Goal: Book appointment/travel/reservation

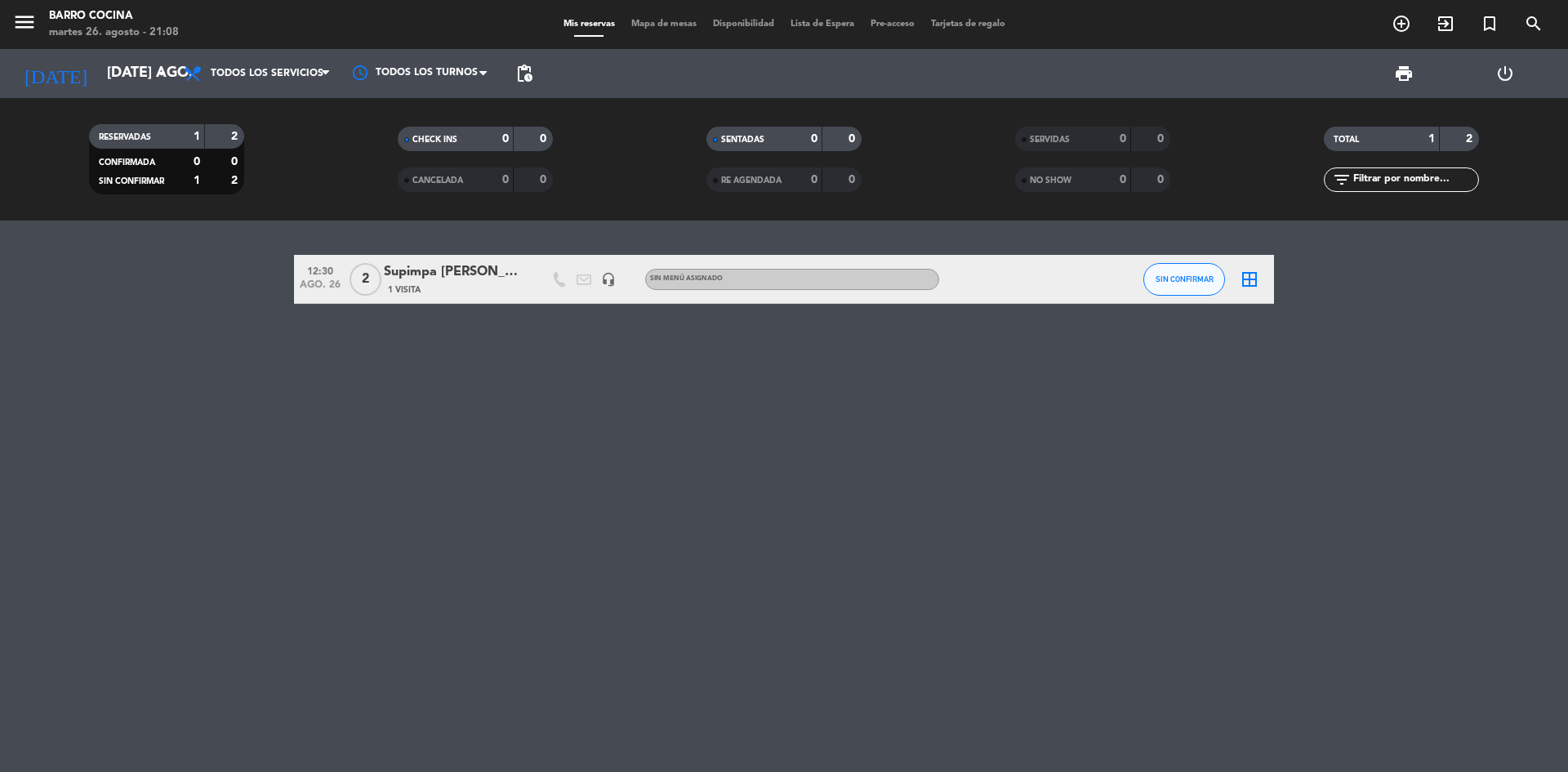
click at [128, 75] on input "[DATE] ago." at bounding box center [193, 74] width 189 height 33
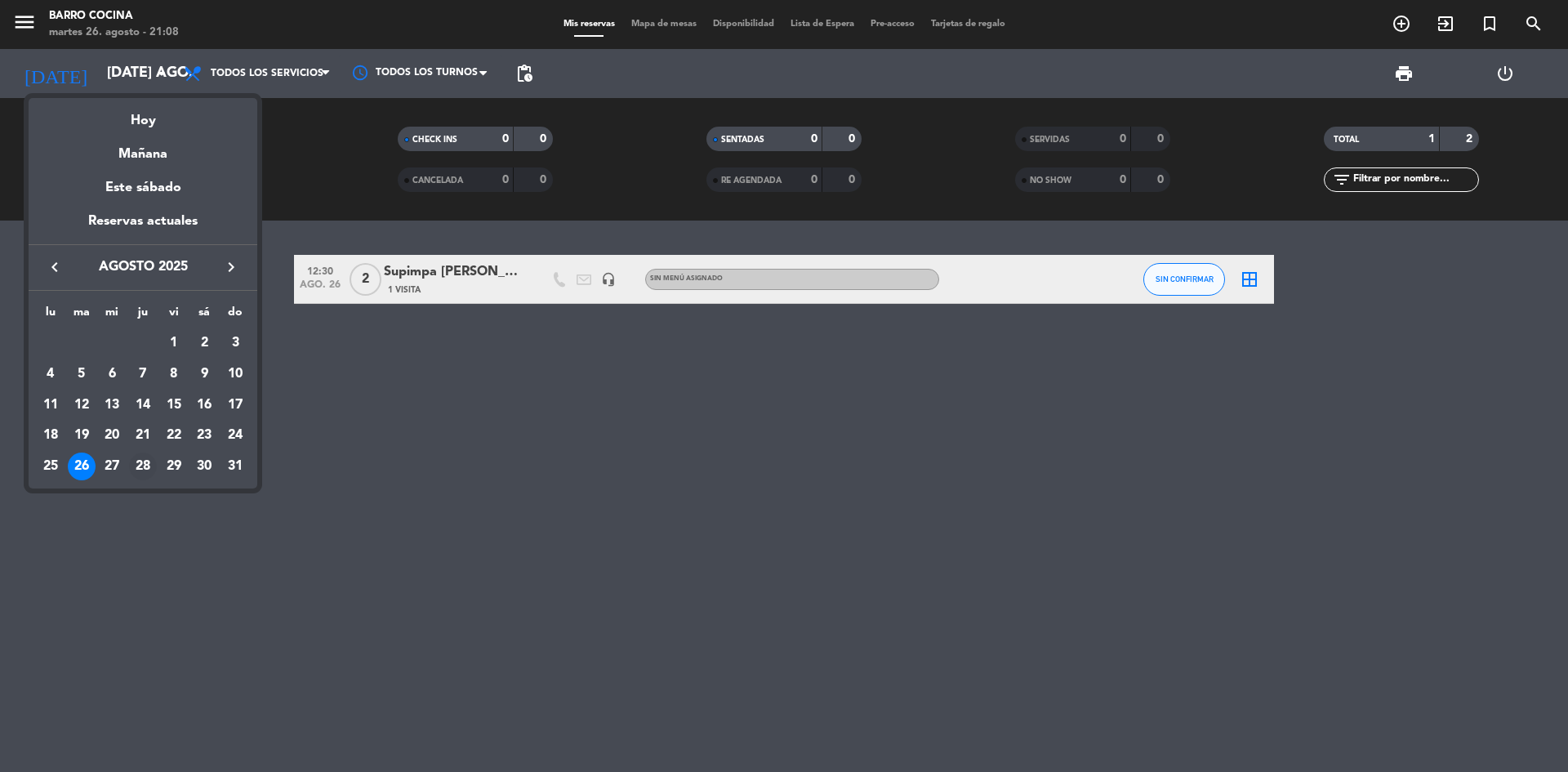
click at [140, 454] on div "28" at bounding box center [143, 466] width 27 height 27
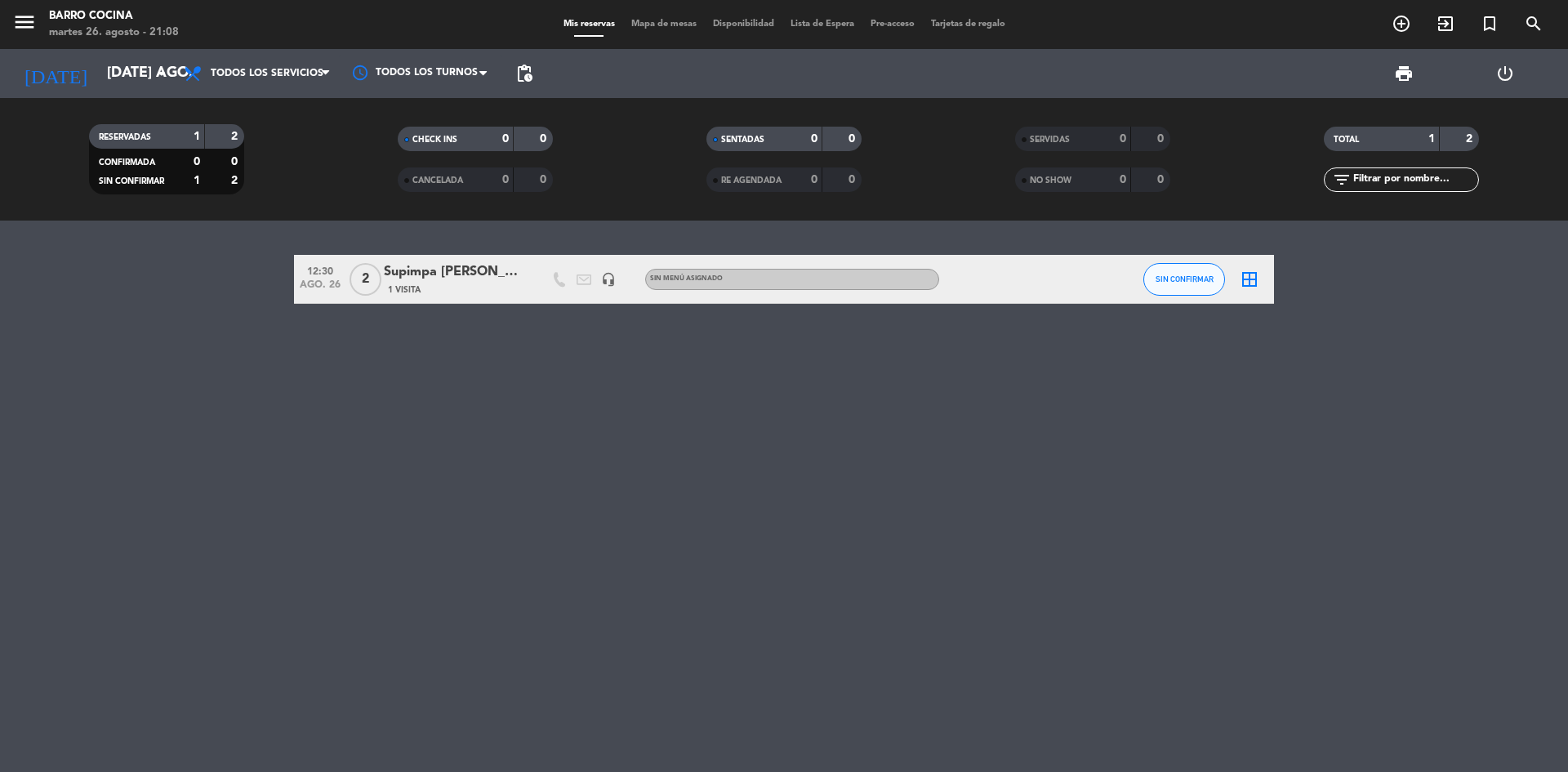
type input "jue. 28 ago."
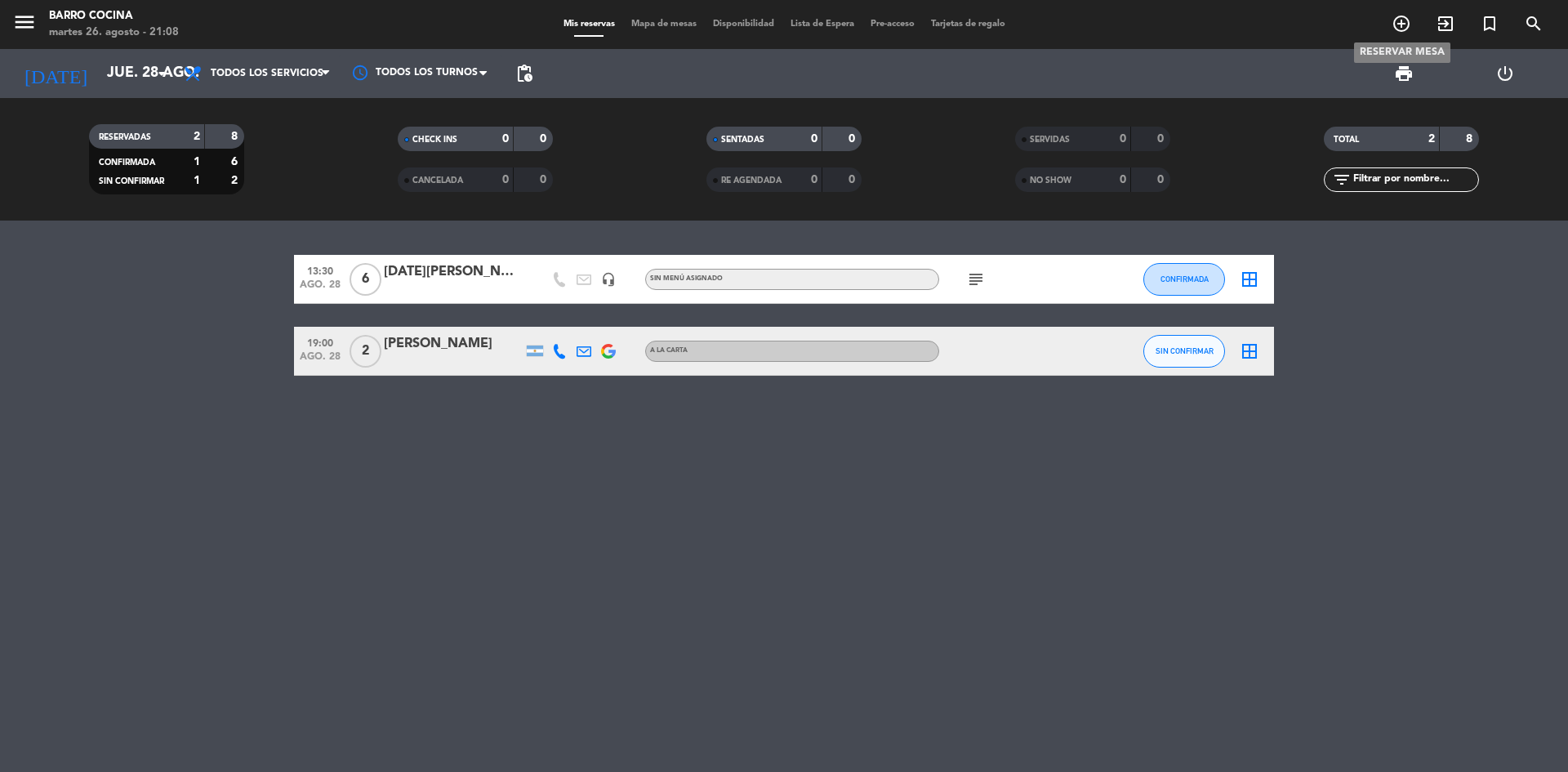
click at [1405, 28] on icon "add_circle_outline" at bounding box center [1401, 23] width 20 height 20
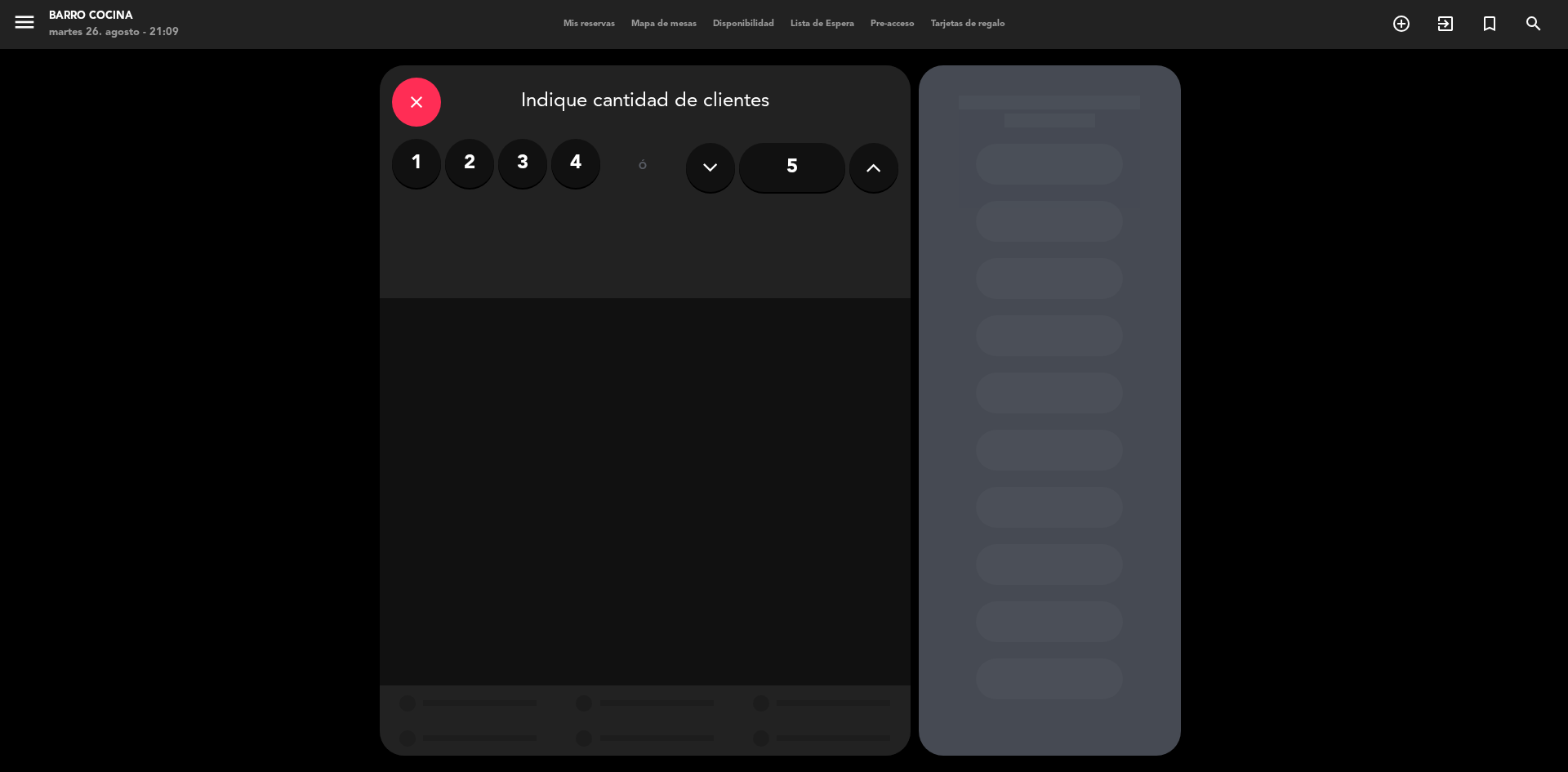
click at [469, 154] on label "2" at bounding box center [469, 163] width 49 height 49
click at [787, 217] on div "Cena" at bounding box center [815, 223] width 166 height 33
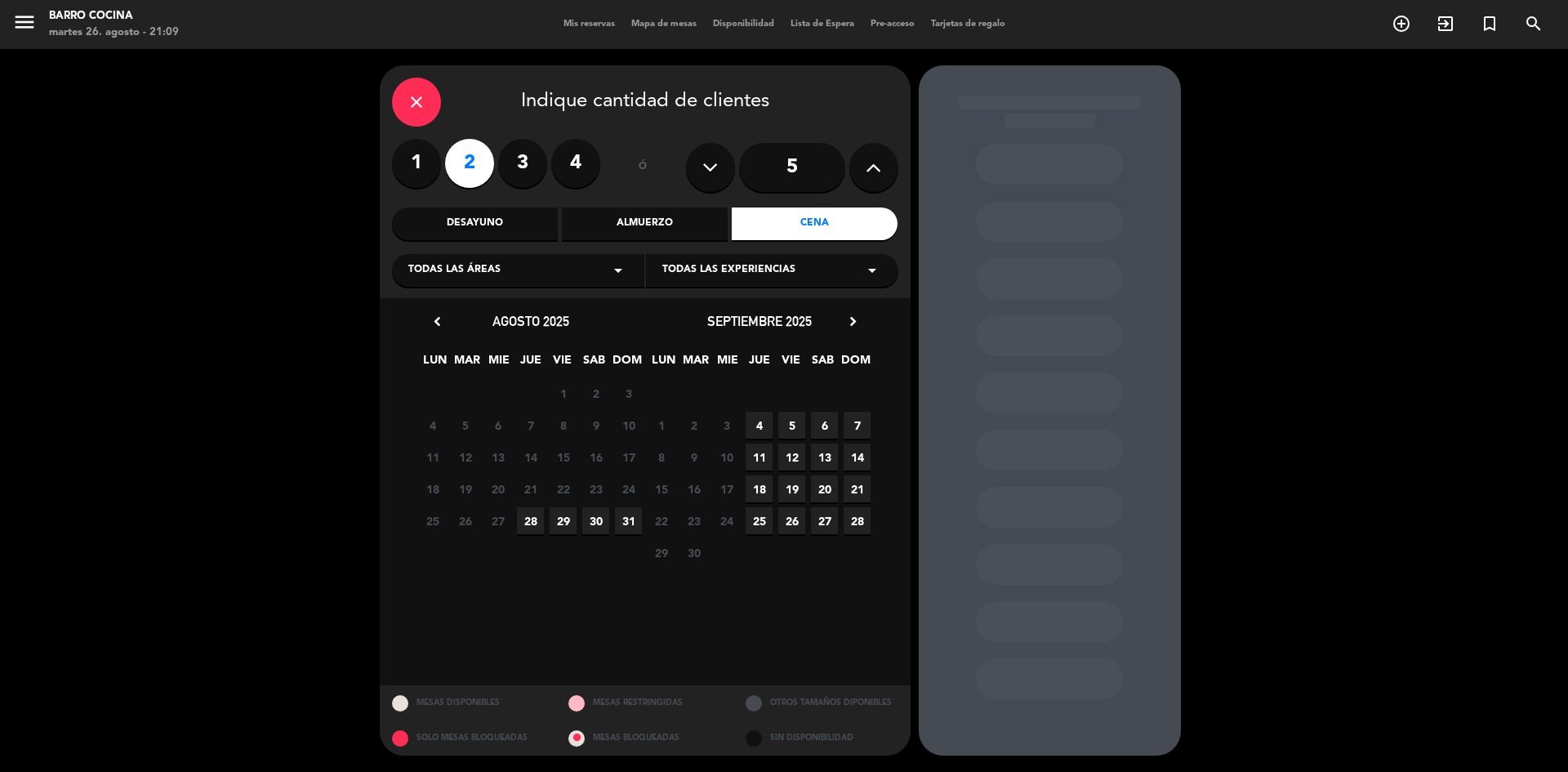
click at [537, 526] on span "28" at bounding box center [530, 520] width 27 height 27
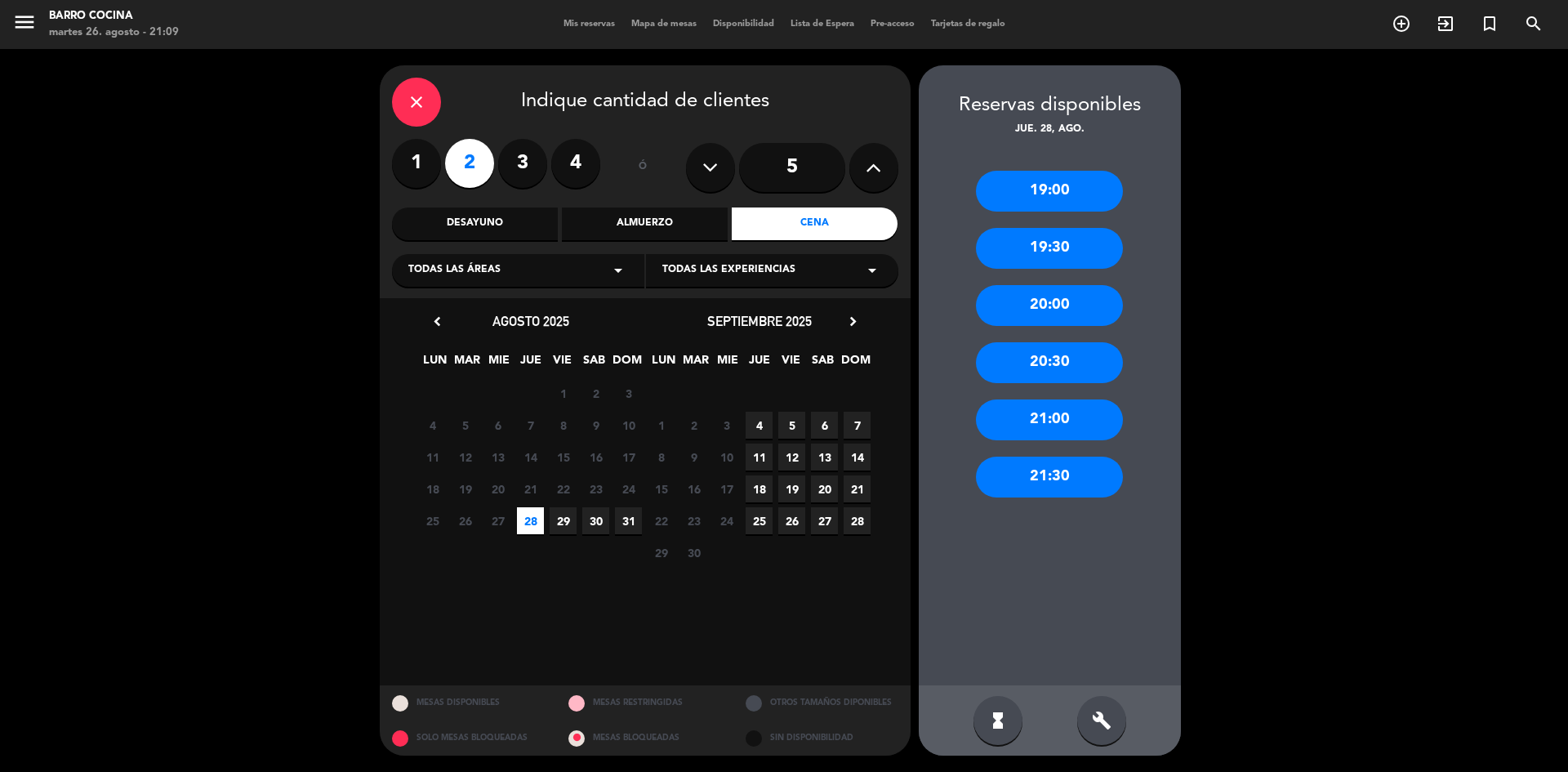
click at [1018, 470] on div "21:30" at bounding box center [1050, 478] width 147 height 41
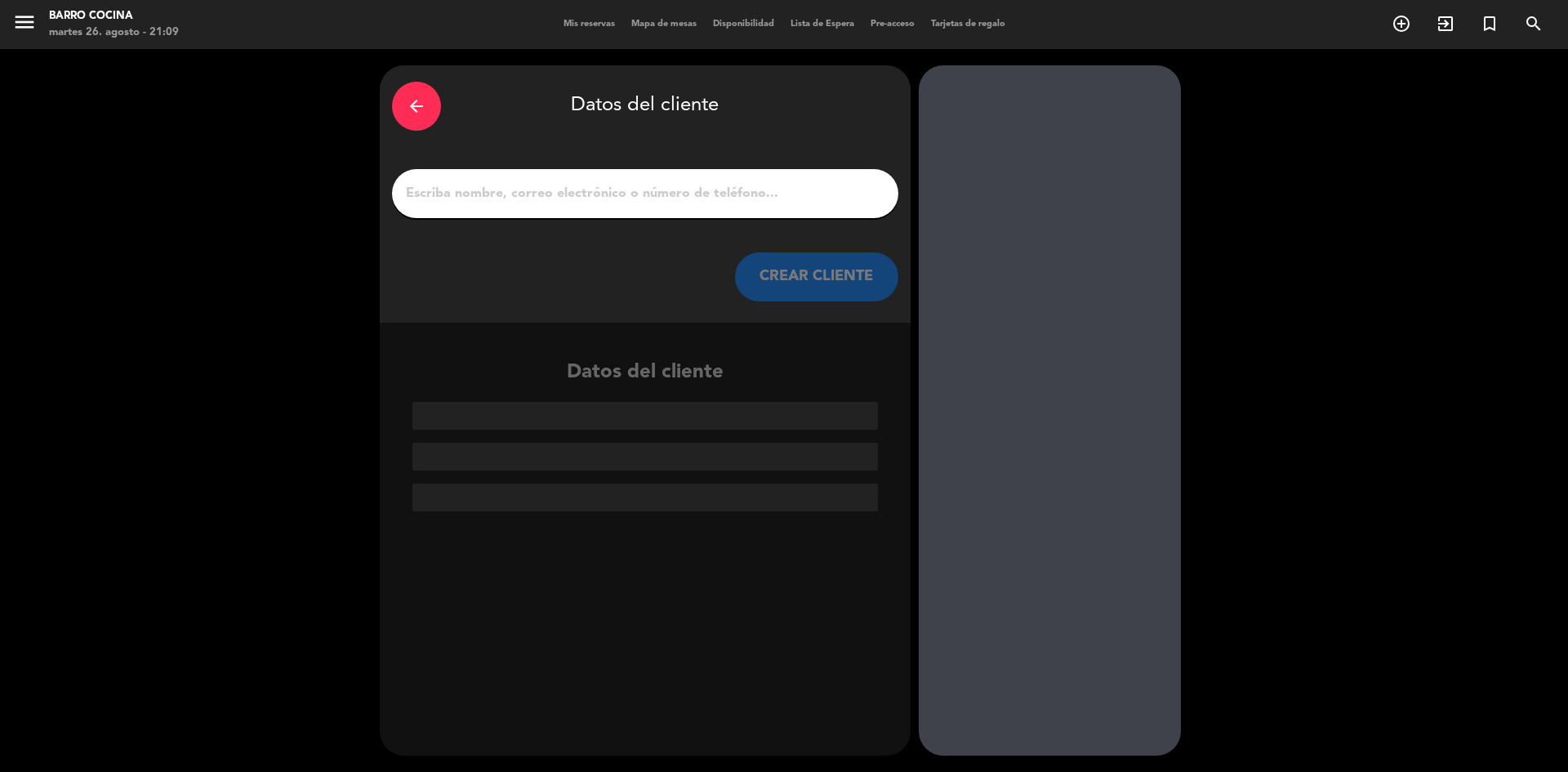
click at [487, 176] on div at bounding box center [645, 193] width 507 height 49
click at [495, 186] on input "1" at bounding box center [644, 193] width 482 height 23
paste input "[PERSON_NAME]"
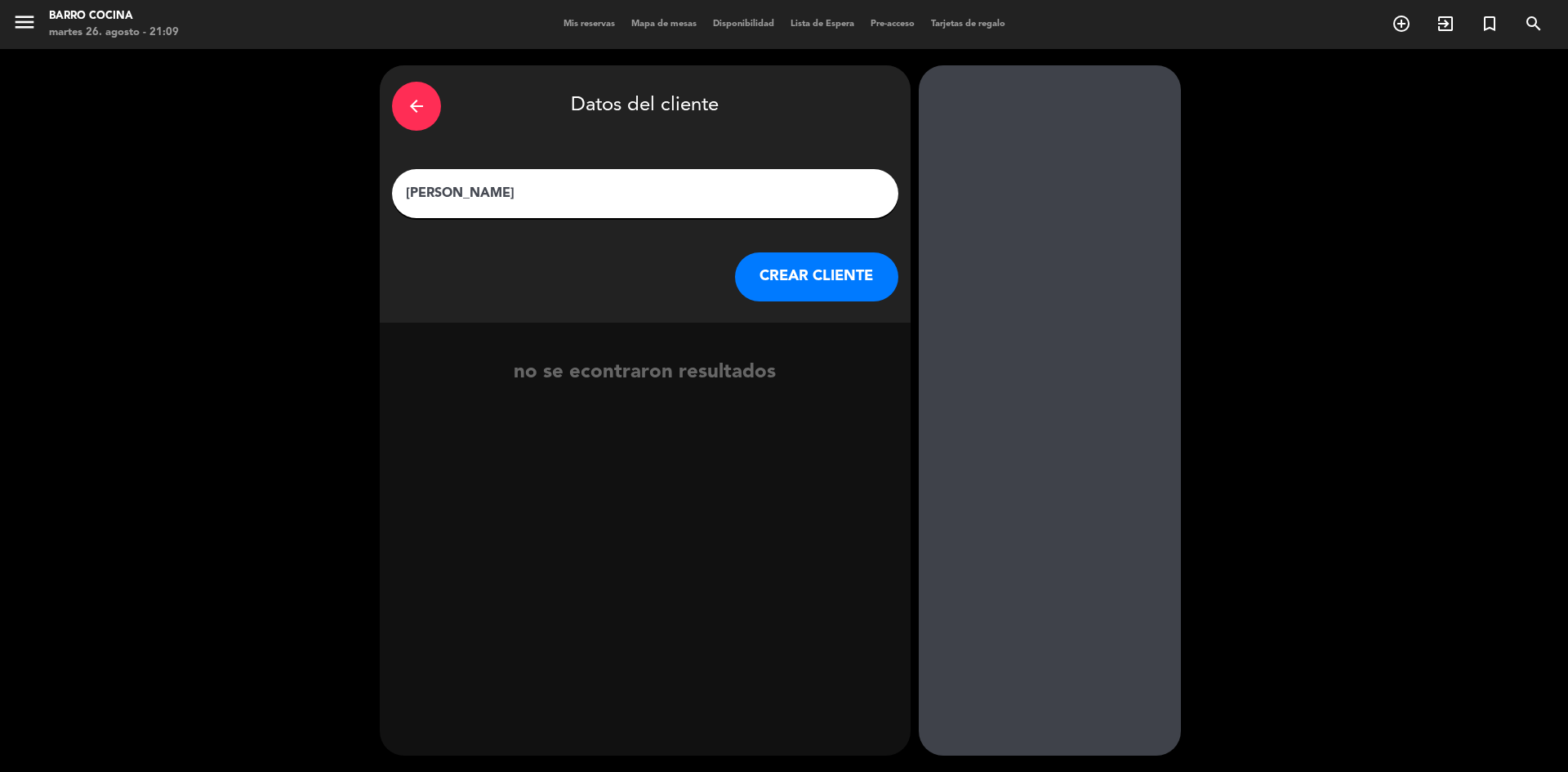
type input "[PERSON_NAME]"
click at [786, 278] on button "CREAR CLIENTE" at bounding box center [817, 276] width 163 height 49
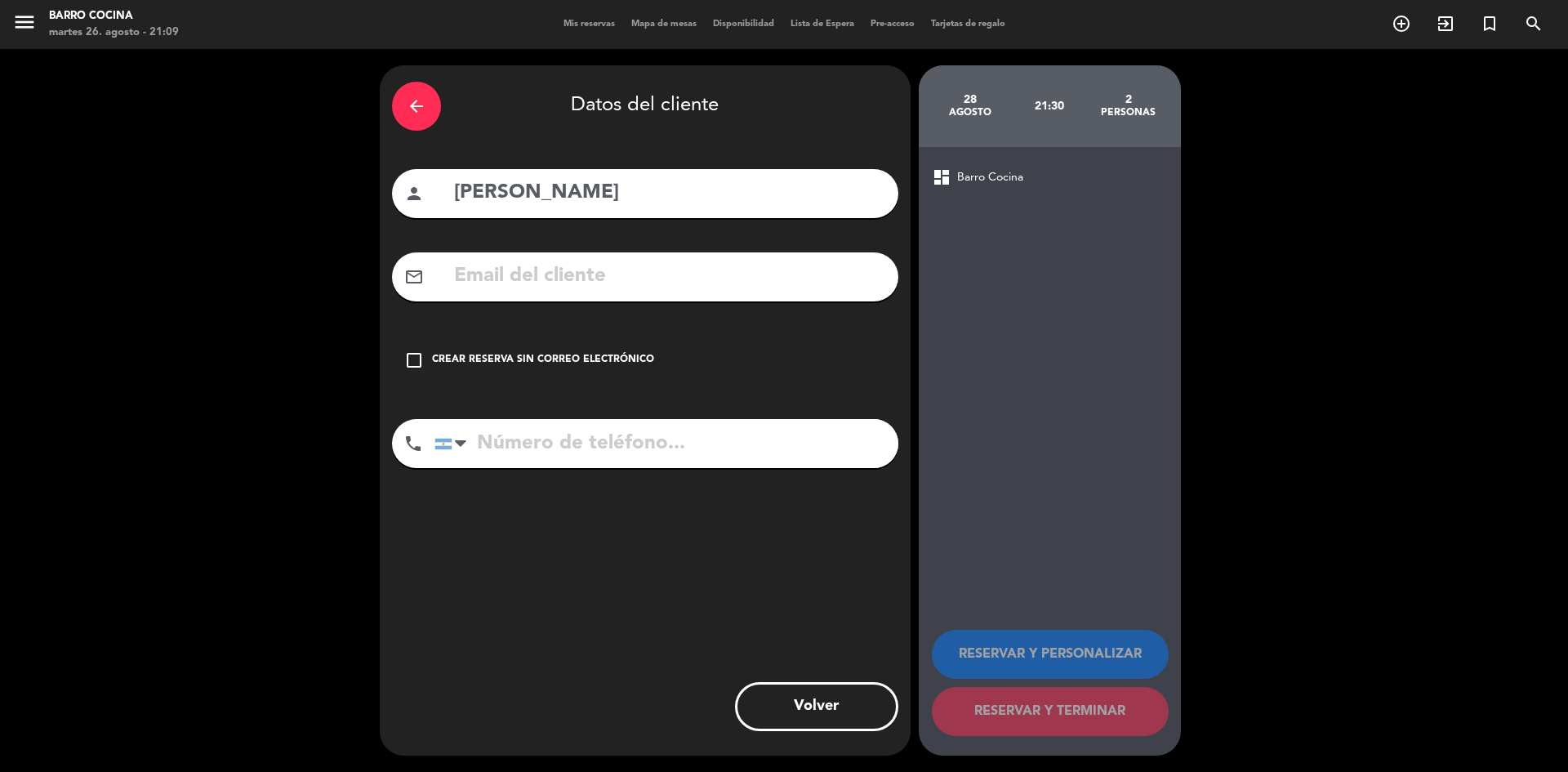
click at [579, 364] on div "Crear reserva sin correo electrónico" at bounding box center [543, 359] width 223 height 16
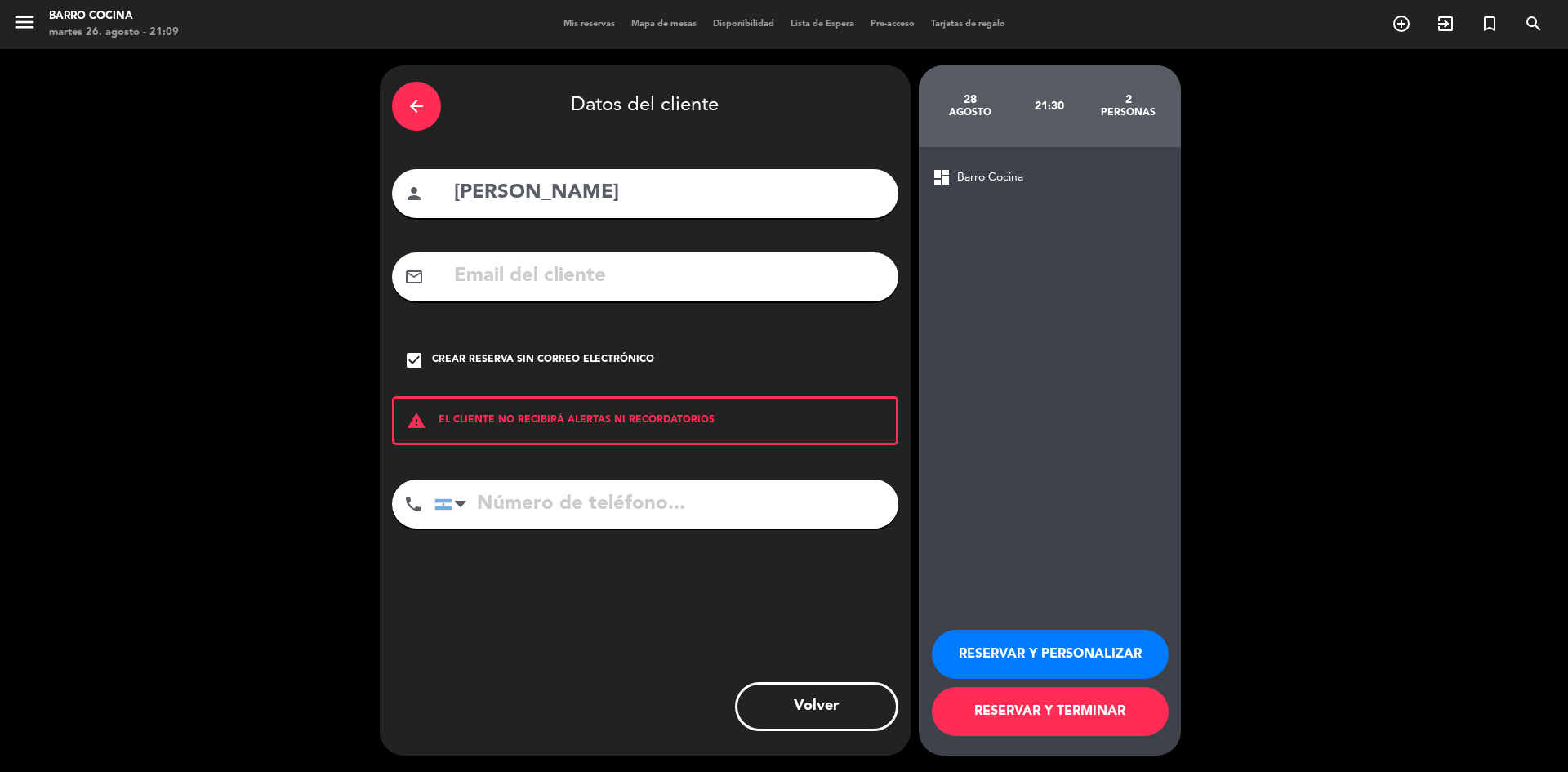
click at [1020, 710] on button "RESERVAR Y TERMINAR" at bounding box center [1050, 711] width 237 height 49
